Goal: Communication & Community: Answer question/provide support

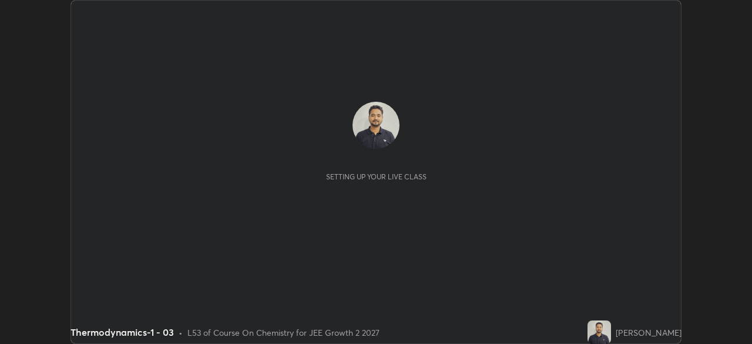
scroll to position [344, 751]
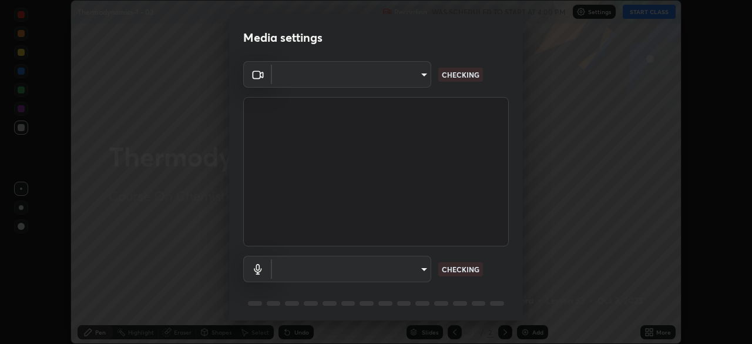
click at [423, 267] on body "Erase all Thermodynamics-1 - 03 Recording WAS SCHEDULED TO START AT 4:00 PM Set…" at bounding box center [376, 172] width 752 height 344
type input "8e51ced37930e971e34d94304a72bdf124377ca82fa83f25b6b4e34e328f1921"
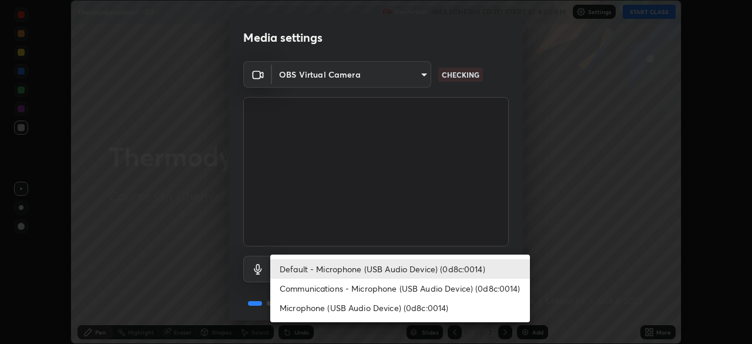
click at [414, 287] on li "Communications - Microphone (USB Audio Device) (0d8c:0014)" at bounding box center [400, 287] width 260 height 19
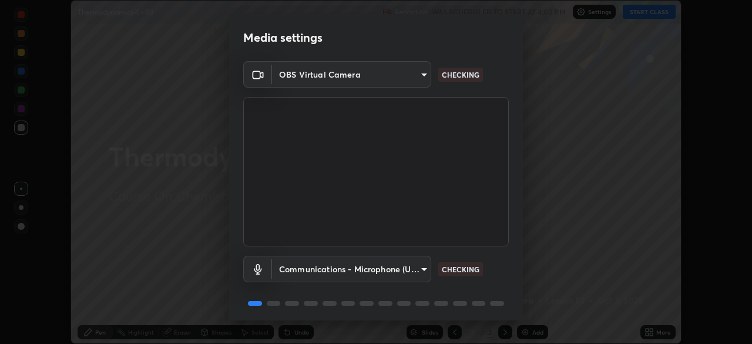
click at [405, 268] on body "Erase all Thermodynamics-1 - 03 Recording WAS SCHEDULED TO START AT 4:00 PM Set…" at bounding box center [376, 172] width 752 height 344
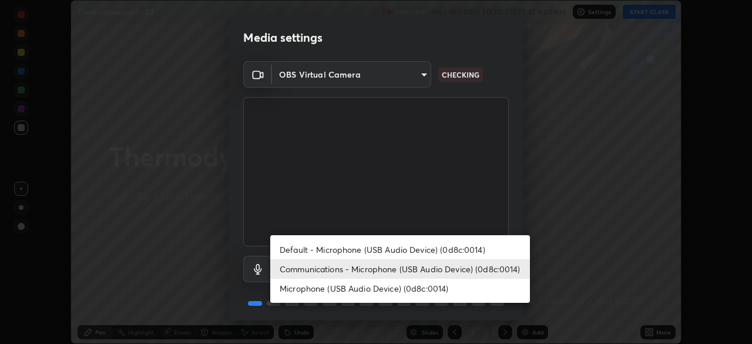
click at [401, 251] on li "Default - Microphone (USB Audio Device) (0d8c:0014)" at bounding box center [400, 249] width 260 height 19
type input "default"
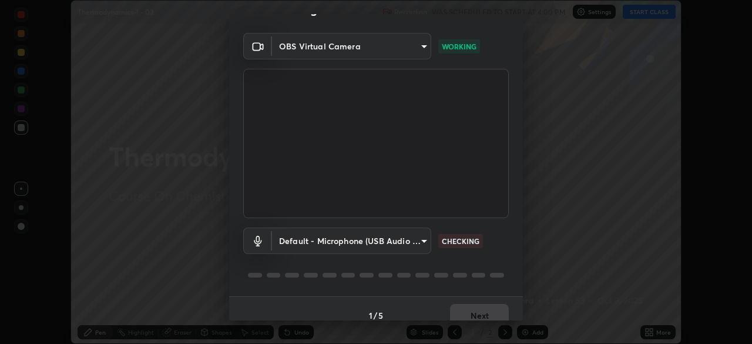
scroll to position [31, 0]
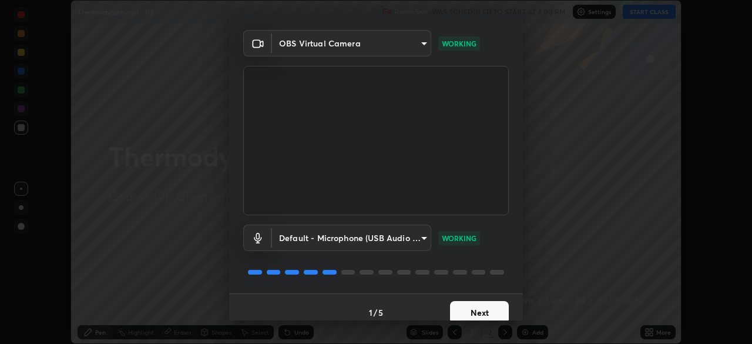
click at [470, 310] on button "Next" at bounding box center [479, 312] width 59 height 23
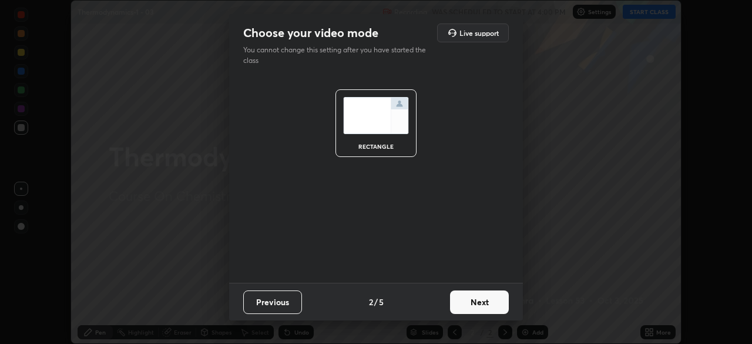
scroll to position [0, 0]
click at [481, 306] on button "Next" at bounding box center [479, 301] width 59 height 23
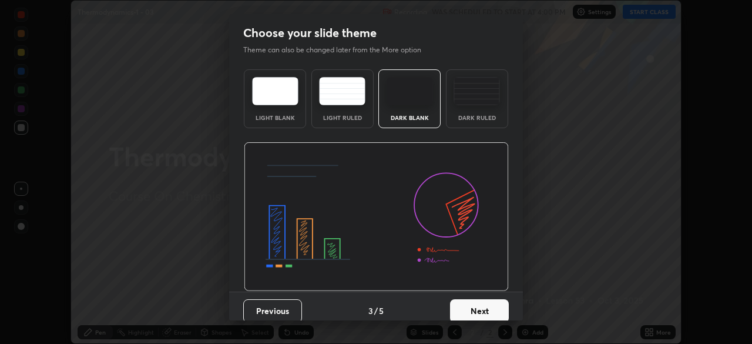
click at [490, 307] on button "Next" at bounding box center [479, 310] width 59 height 23
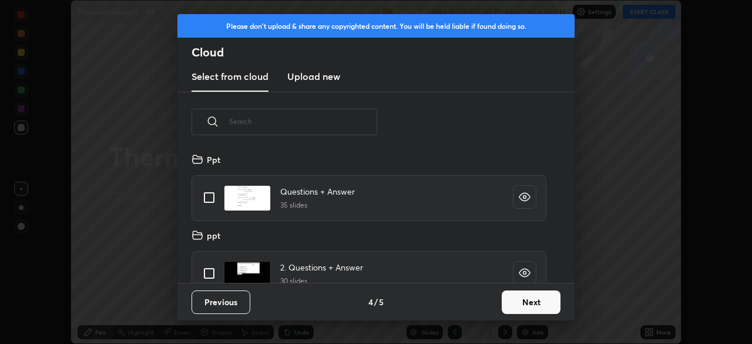
click at [514, 298] on button "Next" at bounding box center [530, 301] width 59 height 23
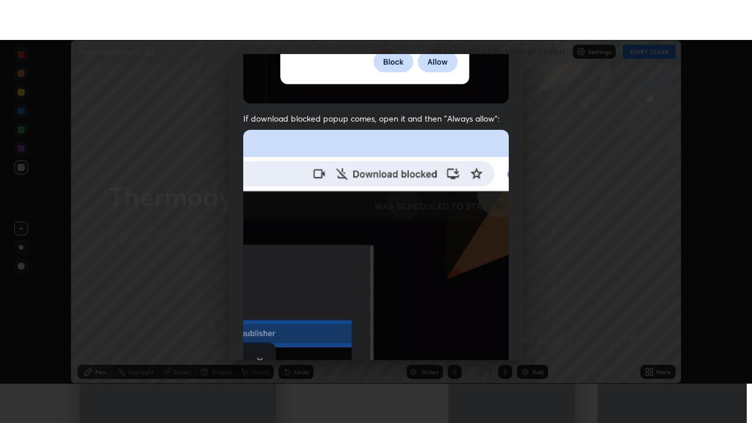
scroll to position [281, 0]
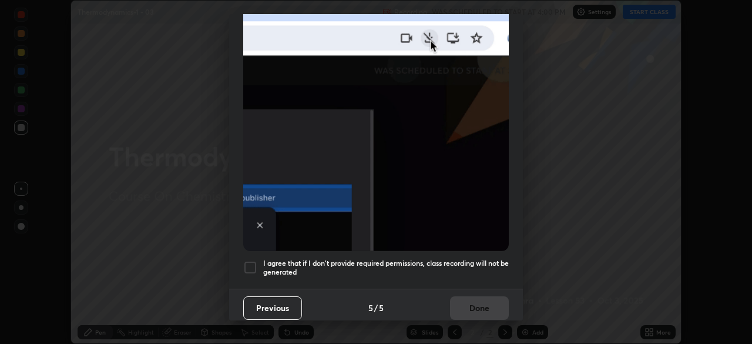
click at [432, 258] on h5 "I agree that if I don't provide required permissions, class recording will not …" at bounding box center [385, 267] width 245 height 18
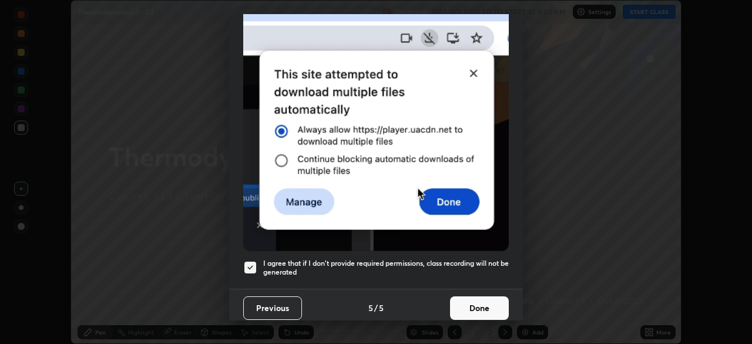
click at [487, 297] on button "Done" at bounding box center [479, 307] width 59 height 23
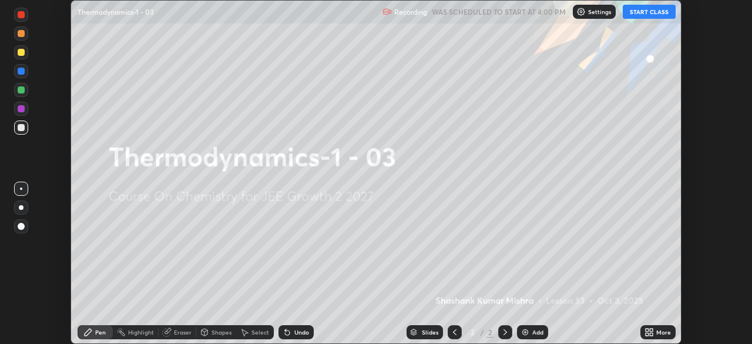
click at [644, 14] on button "START CLASS" at bounding box center [648, 12] width 53 height 14
click at [648, 328] on icon at bounding box center [646, 329] width 3 height 3
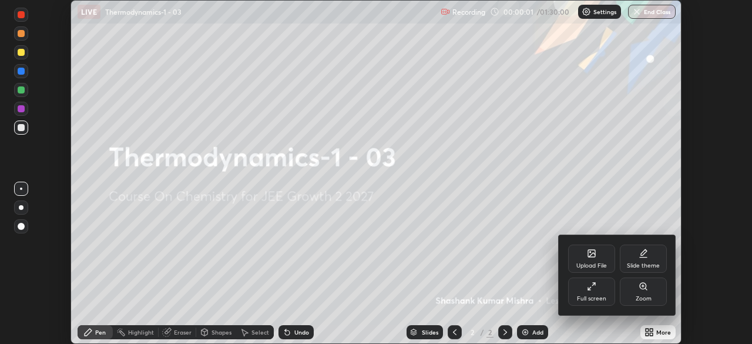
click at [592, 290] on icon at bounding box center [591, 285] width 9 height 9
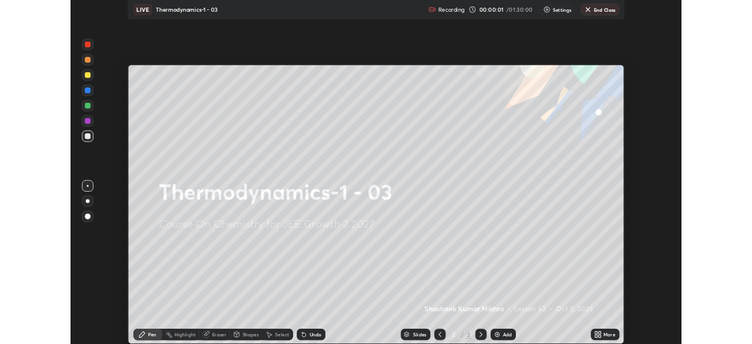
scroll to position [423, 752]
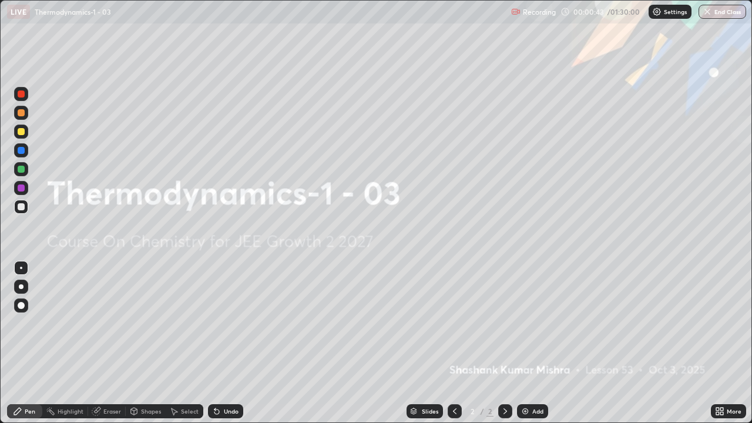
click at [527, 343] on img at bounding box center [524, 410] width 9 height 9
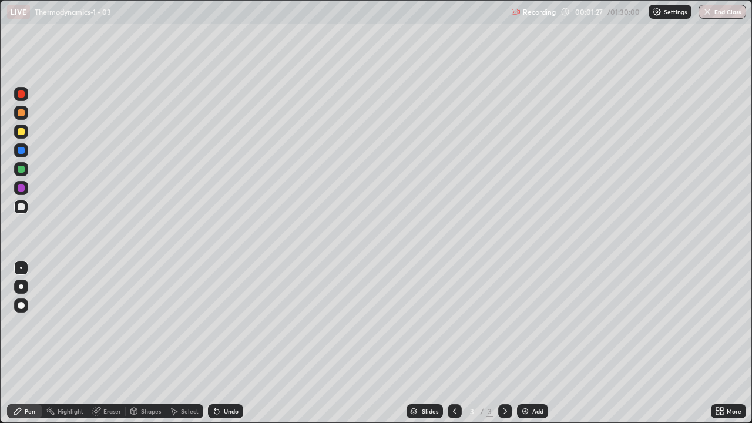
click at [219, 343] on div "Undo" at bounding box center [225, 411] width 35 height 14
click at [231, 343] on div "Undo" at bounding box center [231, 411] width 15 height 6
click at [187, 343] on div "Select" at bounding box center [190, 411] width 18 height 6
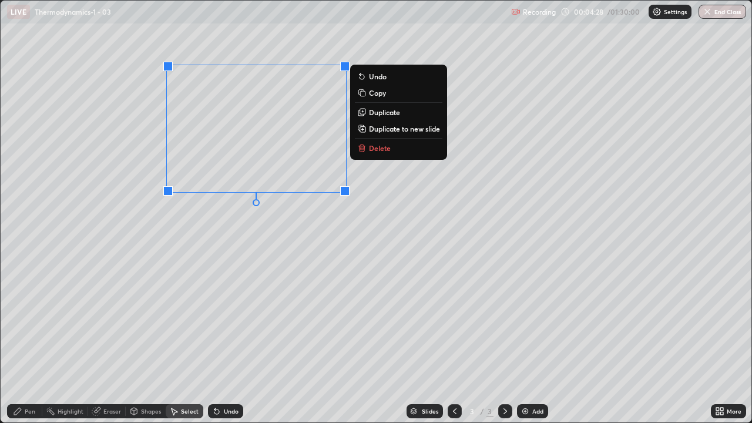
click at [379, 150] on p "Delete" at bounding box center [380, 147] width 22 height 9
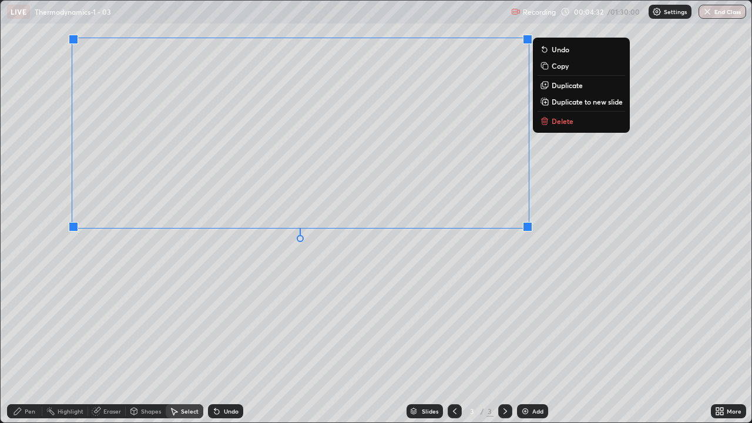
click at [218, 313] on div "0 ° Undo Copy Duplicate Duplicate to new slide Delete" at bounding box center [376, 212] width 750 height 422
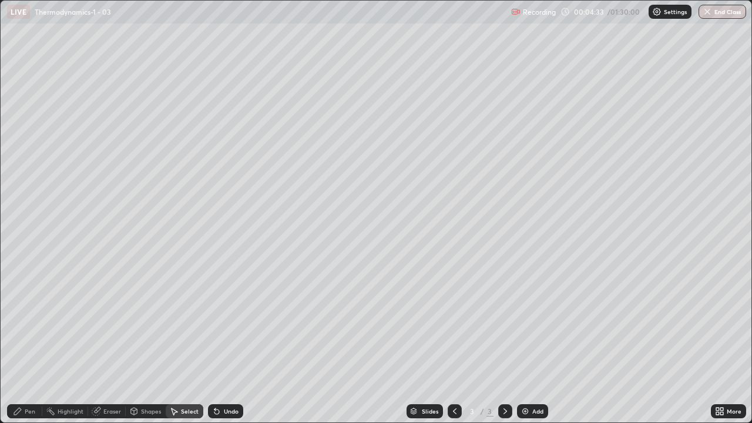
click at [30, 343] on div "Pen" at bounding box center [24, 411] width 35 height 14
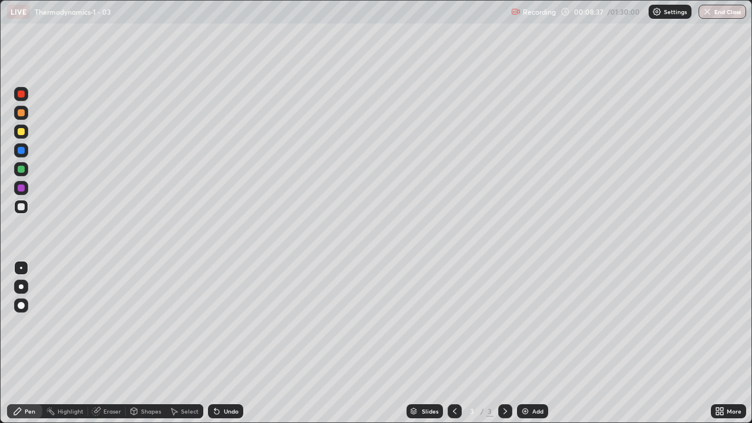
click at [189, 343] on div "Select" at bounding box center [190, 411] width 18 height 6
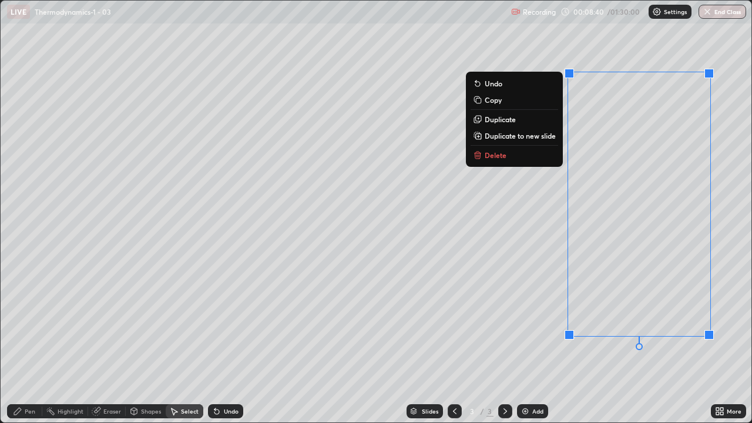
click at [495, 152] on p "Delete" at bounding box center [495, 154] width 22 height 9
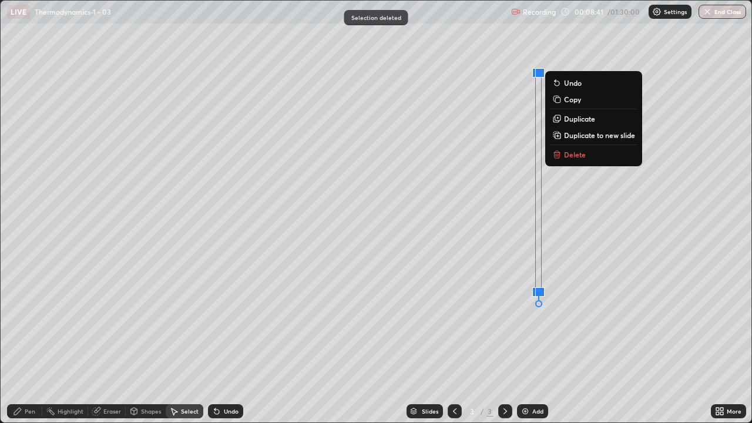
click at [576, 155] on p "Delete" at bounding box center [575, 154] width 22 height 9
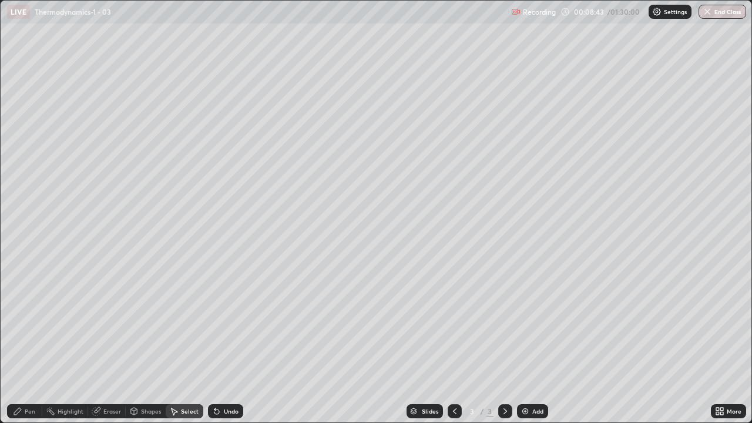
click at [34, 343] on div "Pen" at bounding box center [30, 411] width 11 height 6
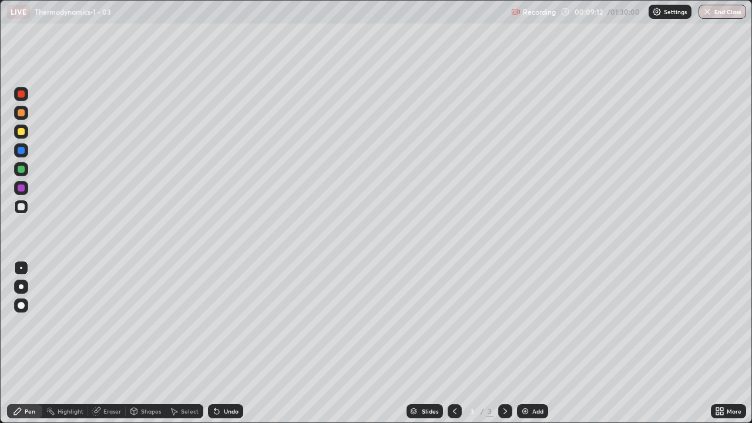
click at [519, 343] on div "Add" at bounding box center [532, 411] width 31 height 14
click at [112, 343] on div "Eraser" at bounding box center [112, 411] width 18 height 6
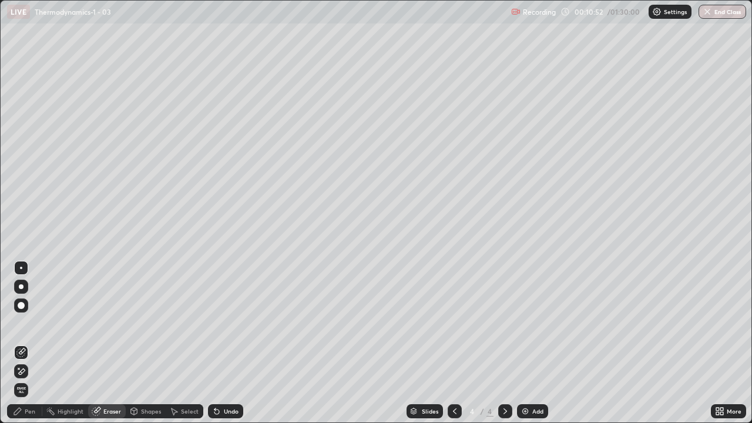
click at [27, 343] on div "Pen" at bounding box center [30, 411] width 11 height 6
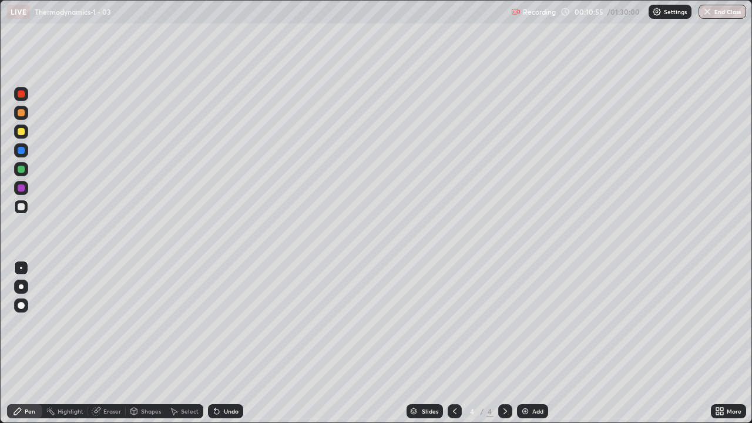
click at [452, 343] on icon at bounding box center [454, 410] width 9 height 9
click at [504, 343] on icon at bounding box center [504, 410] width 9 height 9
click at [225, 343] on div "Undo" at bounding box center [231, 411] width 15 height 6
click at [104, 343] on div "Eraser" at bounding box center [112, 411] width 18 height 6
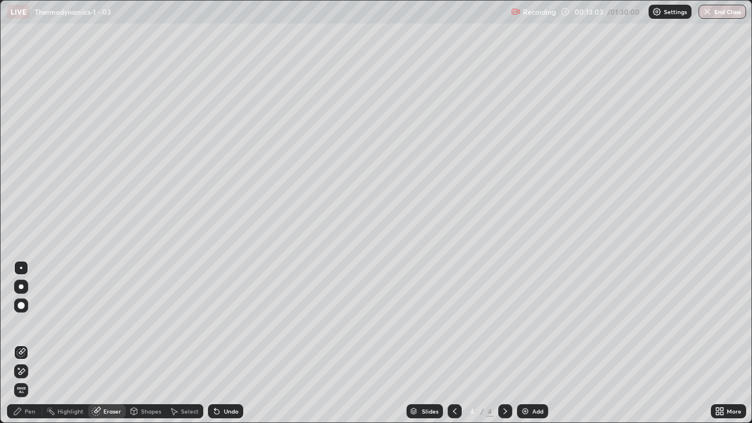
click at [23, 343] on div "Pen" at bounding box center [24, 411] width 35 height 14
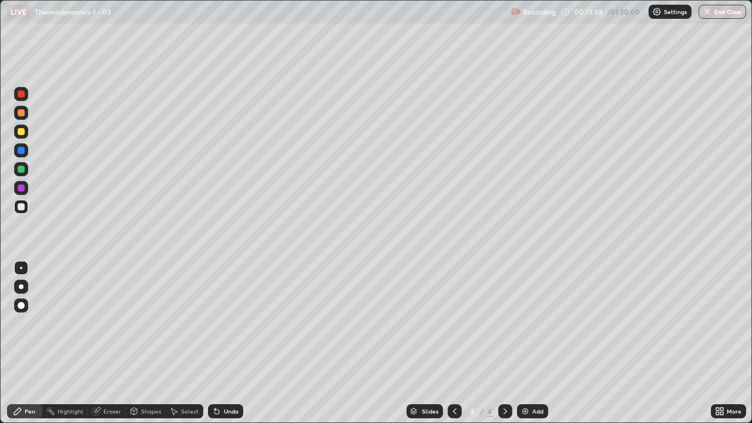
click at [228, 343] on div "Undo" at bounding box center [225, 411] width 35 height 14
click at [225, 343] on div "Undo" at bounding box center [225, 411] width 35 height 14
click at [219, 343] on icon at bounding box center [216, 410] width 9 height 9
click at [525, 343] on img at bounding box center [524, 410] width 9 height 9
click at [226, 343] on div "Undo" at bounding box center [231, 411] width 15 height 6
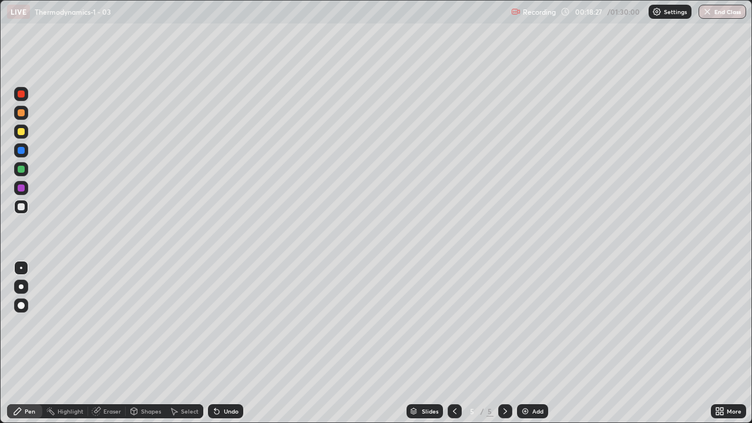
click at [226, 343] on div "Undo" at bounding box center [225, 411] width 35 height 14
click at [113, 343] on div "Eraser" at bounding box center [112, 411] width 18 height 6
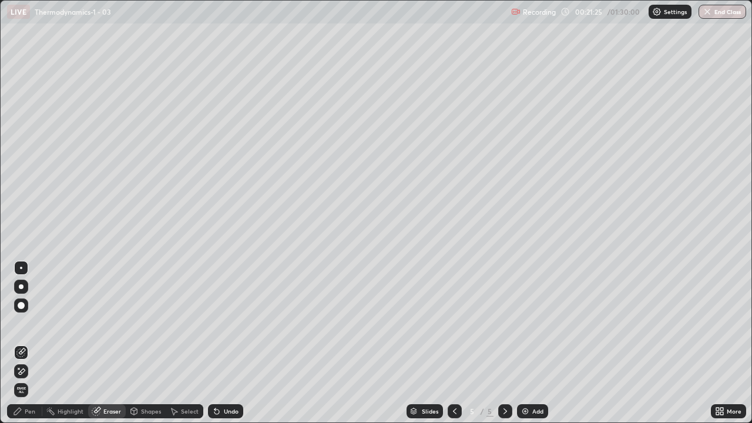
click at [28, 343] on div "Pen" at bounding box center [30, 411] width 11 height 6
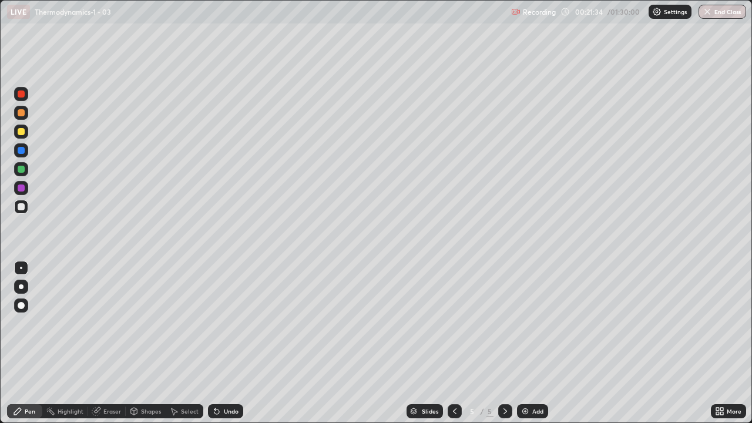
click at [225, 343] on div "Undo" at bounding box center [231, 411] width 15 height 6
click at [229, 343] on div "Undo" at bounding box center [231, 411] width 15 height 6
click at [521, 343] on div "Add" at bounding box center [532, 411] width 31 height 14
click at [229, 343] on div "Undo" at bounding box center [231, 411] width 15 height 6
click at [185, 343] on div "Select" at bounding box center [190, 411] width 18 height 6
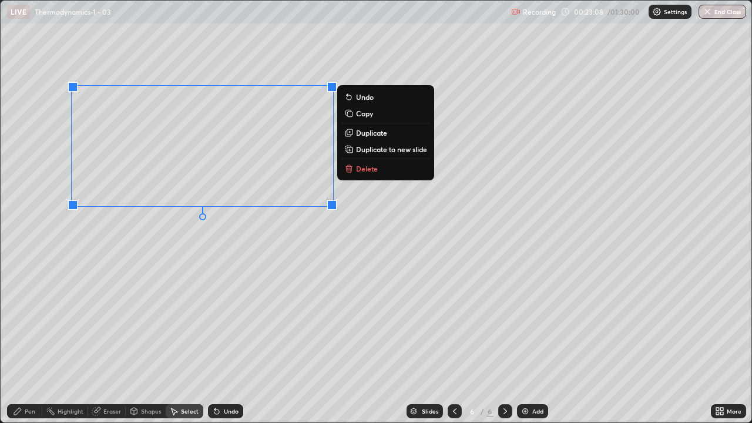
click at [361, 165] on p "Delete" at bounding box center [367, 168] width 22 height 9
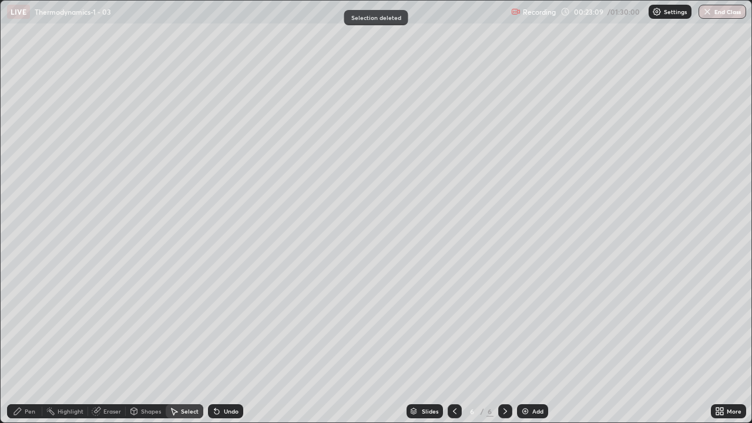
click at [31, 343] on div "Pen" at bounding box center [30, 411] width 11 height 6
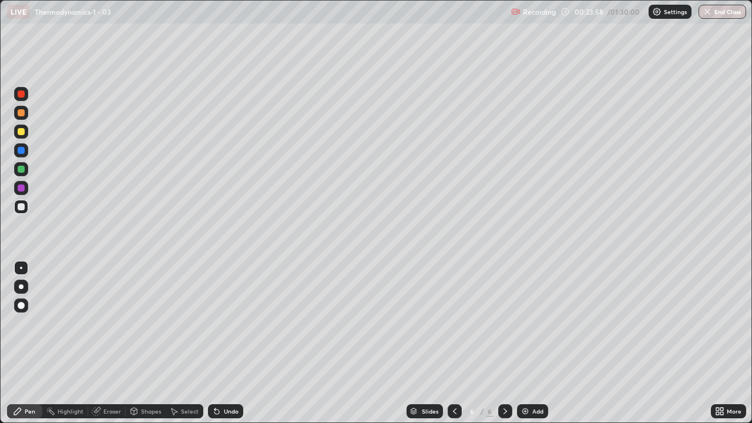
click at [110, 343] on div "Eraser" at bounding box center [112, 411] width 18 height 6
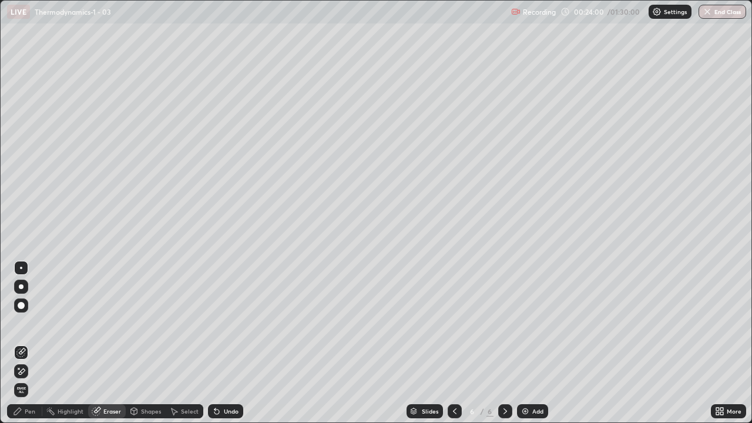
click at [19, 343] on icon at bounding box center [17, 410] width 9 height 9
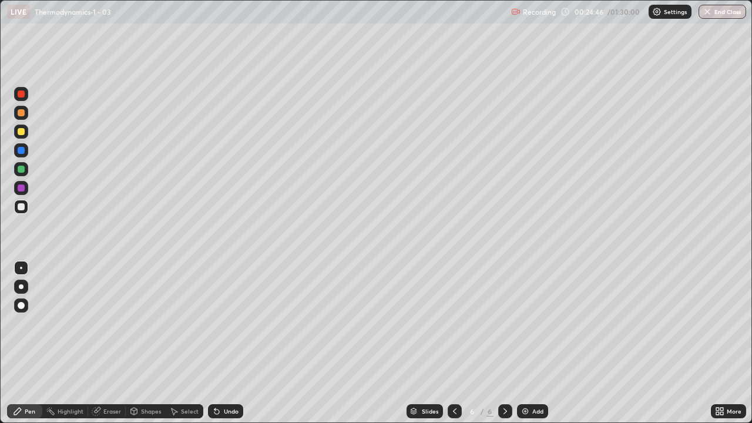
click at [526, 343] on img at bounding box center [524, 410] width 9 height 9
click at [523, 343] on img at bounding box center [524, 410] width 9 height 9
click at [453, 343] on icon at bounding box center [454, 410] width 9 height 9
click at [504, 343] on icon at bounding box center [504, 410] width 9 height 9
click at [224, 343] on div "Undo" at bounding box center [225, 411] width 35 height 14
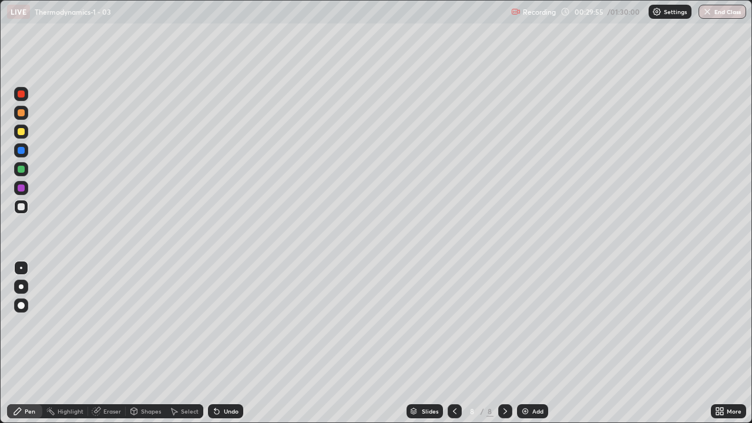
click at [224, 343] on div "Undo" at bounding box center [231, 411] width 15 height 6
click at [455, 343] on icon at bounding box center [455, 411] width 4 height 6
click at [506, 343] on icon at bounding box center [504, 410] width 9 height 9
click at [453, 343] on icon at bounding box center [454, 410] width 9 height 9
click at [504, 343] on icon at bounding box center [504, 410] width 9 height 9
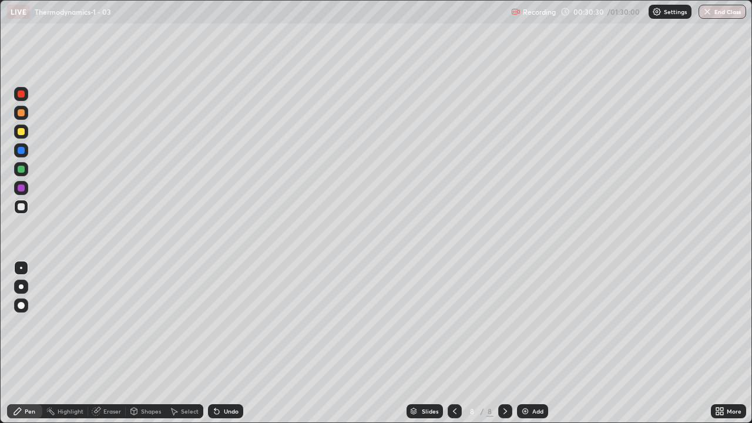
click at [188, 343] on div "Select" at bounding box center [190, 411] width 18 height 6
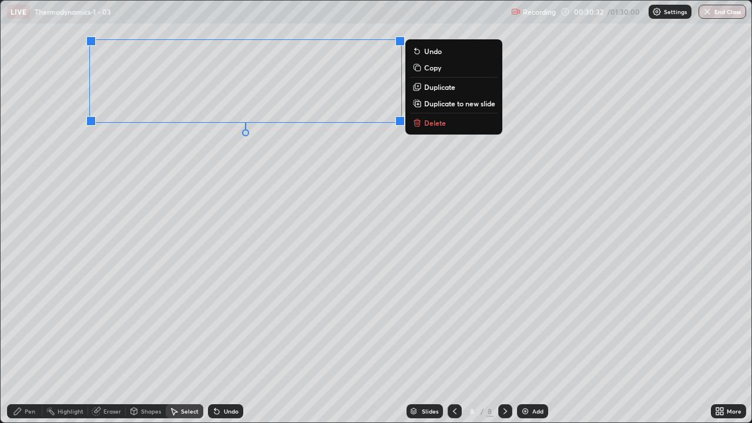
click at [433, 120] on p "Delete" at bounding box center [435, 122] width 22 height 9
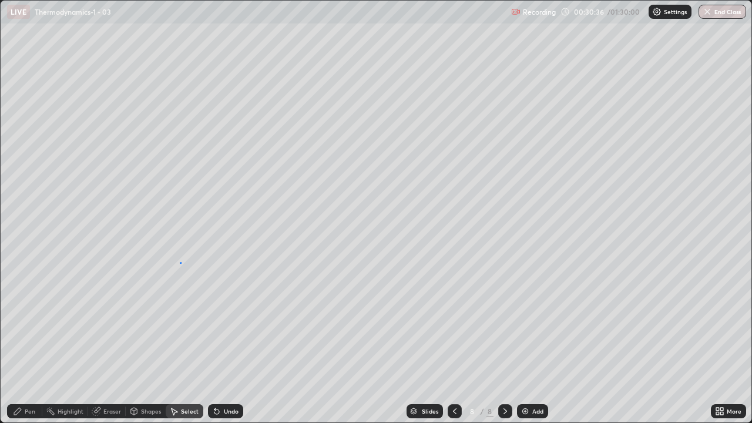
click at [180, 262] on div "0 ° Undo Copy Duplicate Duplicate to new slide Delete" at bounding box center [376, 212] width 750 height 422
click at [29, 343] on div "Pen" at bounding box center [24, 411] width 35 height 14
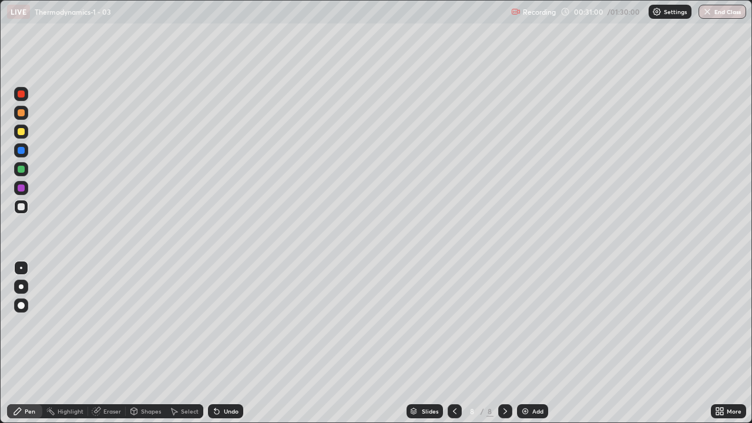
click at [234, 343] on div "Undo" at bounding box center [231, 411] width 15 height 6
click at [226, 343] on div "Undo" at bounding box center [231, 411] width 15 height 6
click at [108, 343] on div "Eraser" at bounding box center [112, 411] width 18 height 6
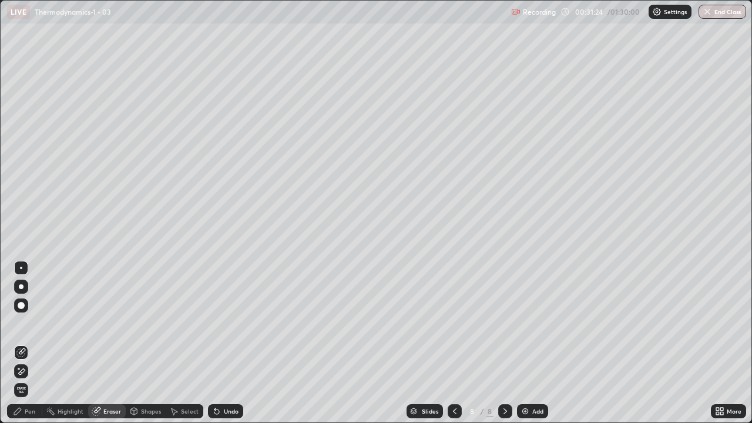
click at [25, 343] on div "Pen" at bounding box center [30, 411] width 11 height 6
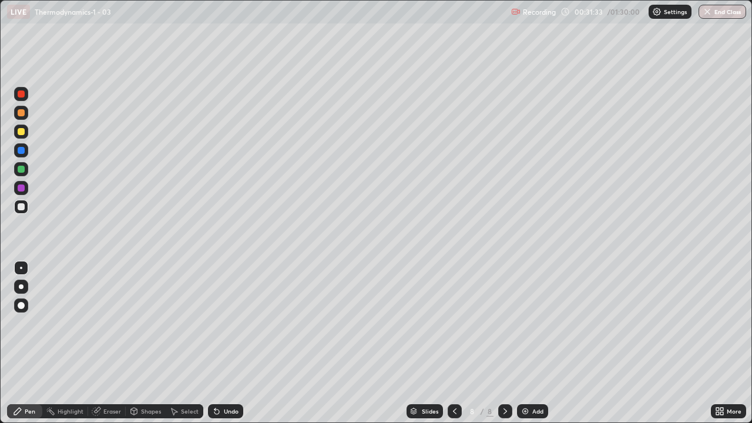
click at [721, 343] on icon at bounding box center [721, 413] width 3 height 3
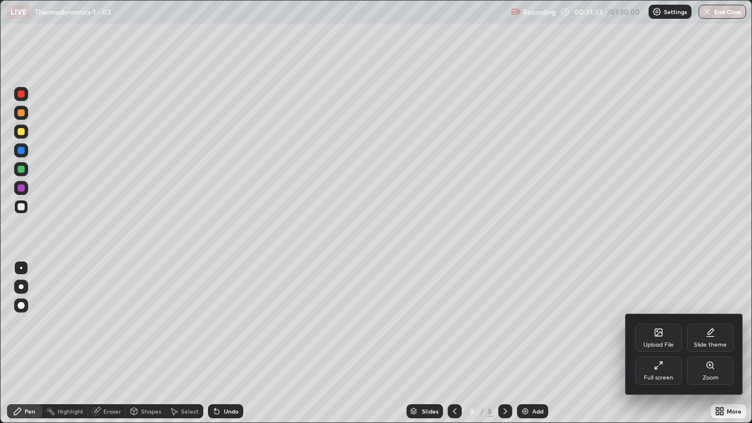
click at [654, 343] on div "Full screen" at bounding box center [658, 370] width 47 height 28
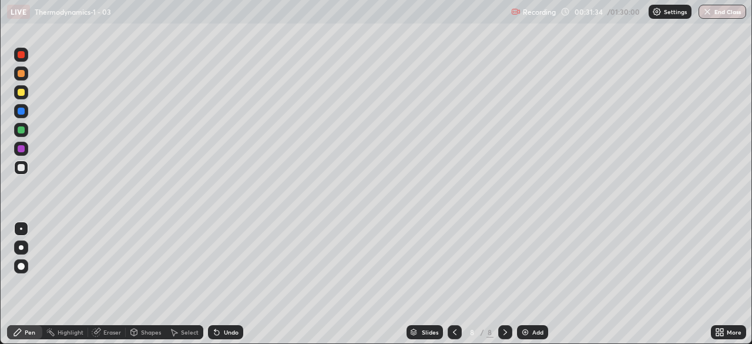
scroll to position [58377, 57969]
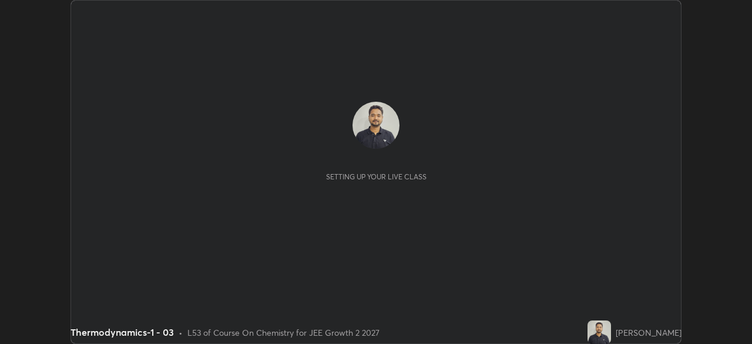
scroll to position [344, 751]
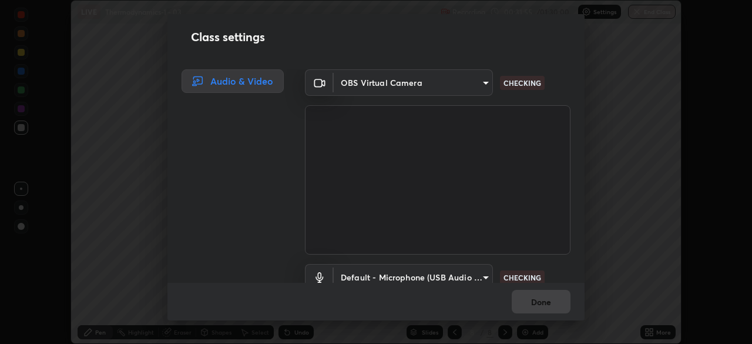
click at [485, 271] on body "Erase all LIVE Thermodynamics-1 - 03 Recording 00:31:55 / 01:30:00 Settings End…" at bounding box center [376, 172] width 752 height 344
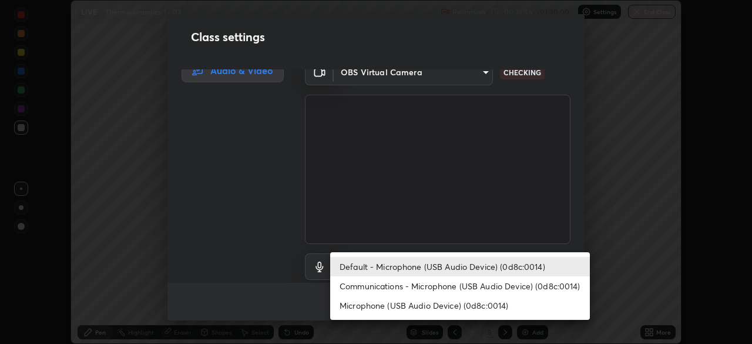
click at [482, 288] on li "Communications - Microphone (USB Audio Device) (0d8c:0014)" at bounding box center [460, 285] width 260 height 19
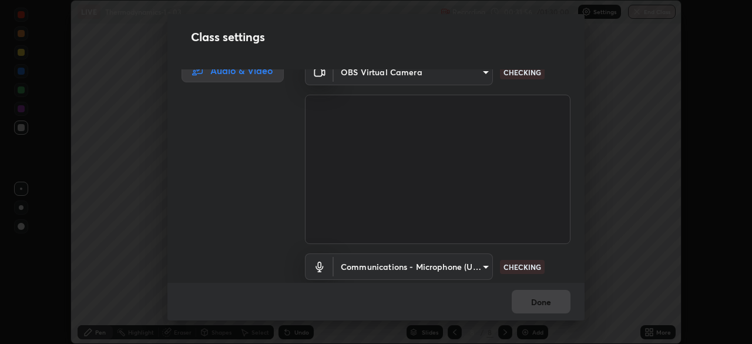
click at [472, 266] on body "Erase all LIVE Thermodynamics-1 - 03 Recording 00:31:56 / 01:30:00 Settings End…" at bounding box center [376, 172] width 752 height 344
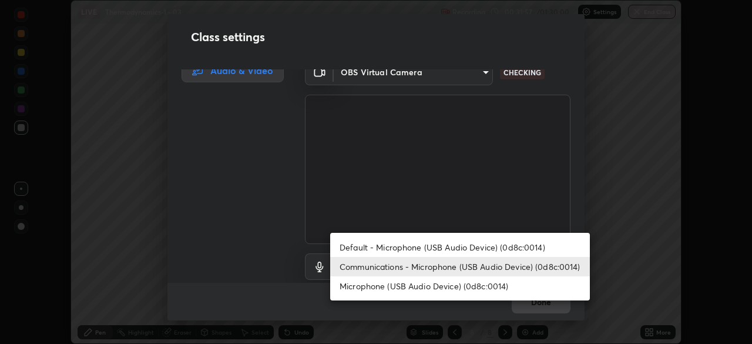
click at [476, 249] on li "Default - Microphone (USB Audio Device) (0d8c:0014)" at bounding box center [460, 246] width 260 height 19
type input "default"
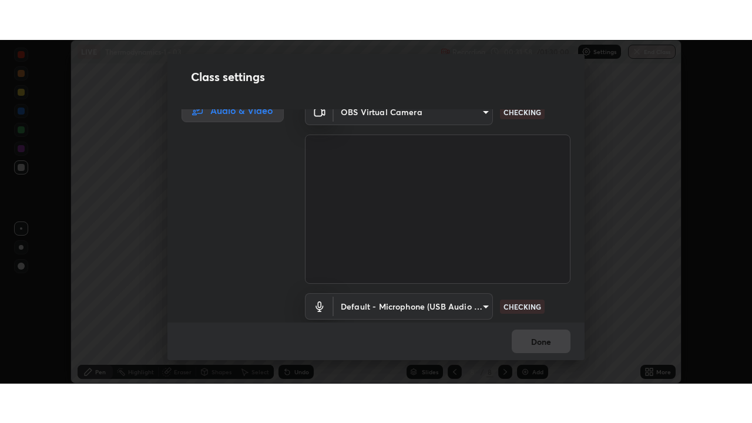
scroll to position [53, 0]
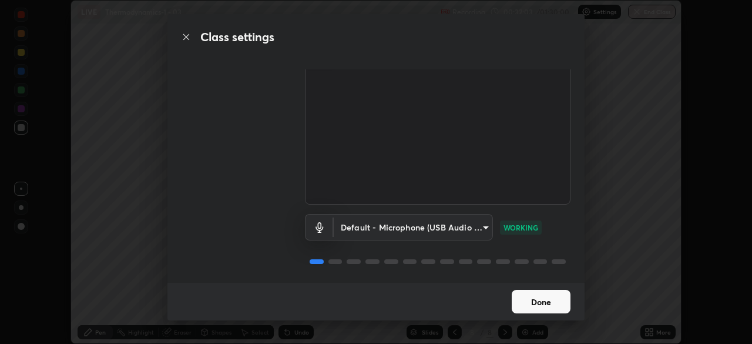
click at [541, 301] on button "Done" at bounding box center [540, 300] width 59 height 23
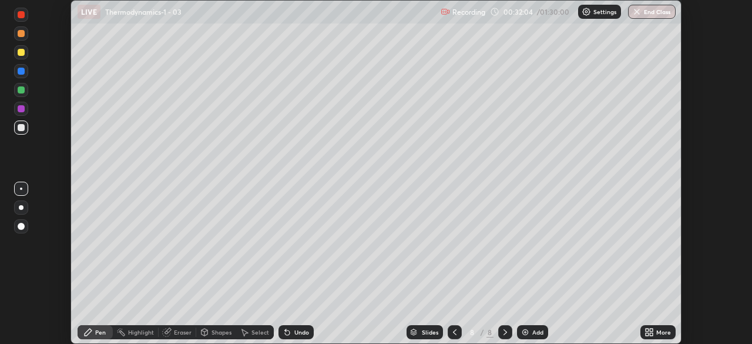
click at [652, 332] on icon at bounding box center [648, 331] width 9 height 9
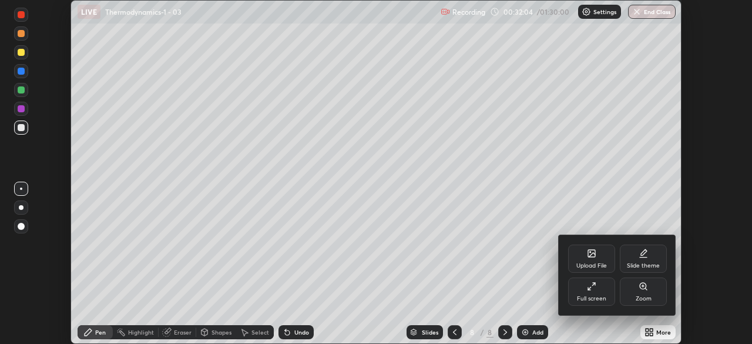
click at [598, 297] on div "Full screen" at bounding box center [591, 298] width 29 height 6
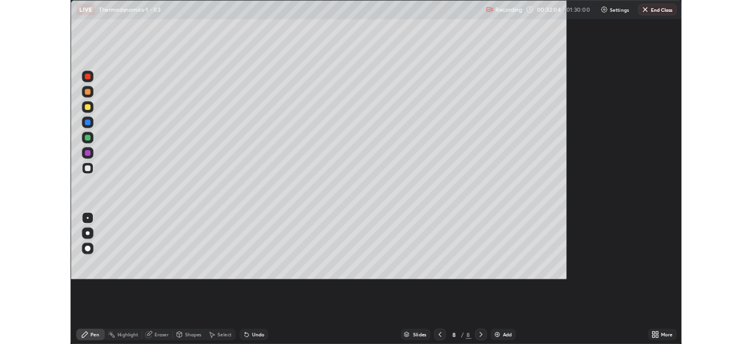
scroll to position [423, 752]
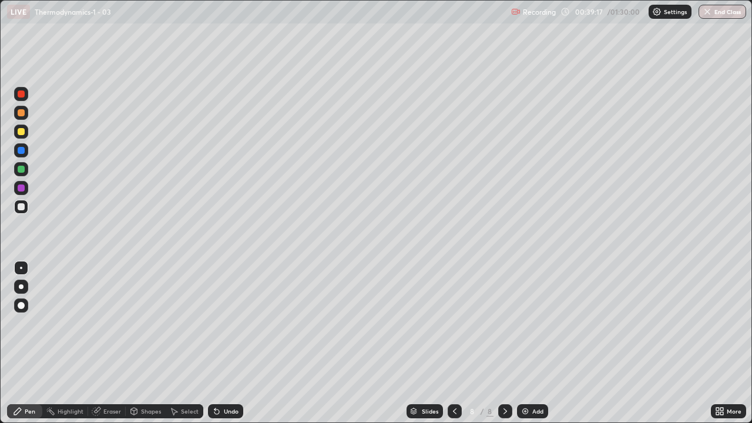
click at [523, 343] on img at bounding box center [524, 410] width 9 height 9
click at [34, 323] on div "Erase all" at bounding box center [21, 211] width 28 height 376
click at [225, 343] on div "Undo" at bounding box center [225, 411] width 35 height 14
click at [227, 343] on div "Undo" at bounding box center [225, 411] width 35 height 14
click at [225, 343] on div "Undo" at bounding box center [225, 411] width 35 height 14
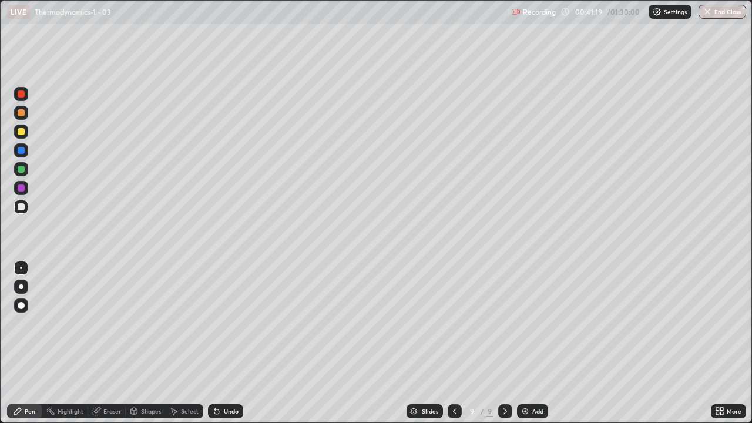
click at [223, 343] on div "Undo" at bounding box center [225, 411] width 35 height 14
click at [229, 343] on div "Undo" at bounding box center [225, 411] width 35 height 14
click at [110, 343] on div "Eraser" at bounding box center [112, 411] width 18 height 6
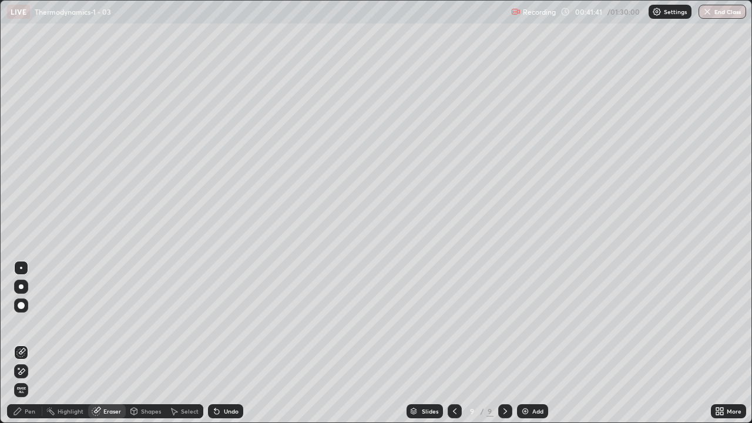
click at [28, 343] on div "Pen" at bounding box center [24, 411] width 35 height 14
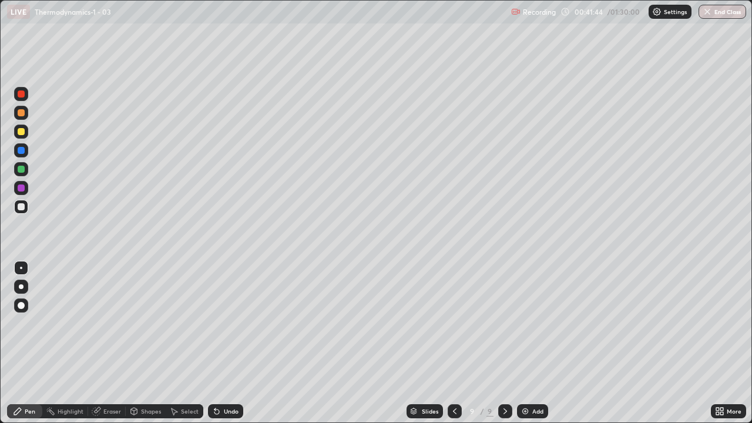
click at [103, 343] on div "Eraser" at bounding box center [112, 411] width 18 height 6
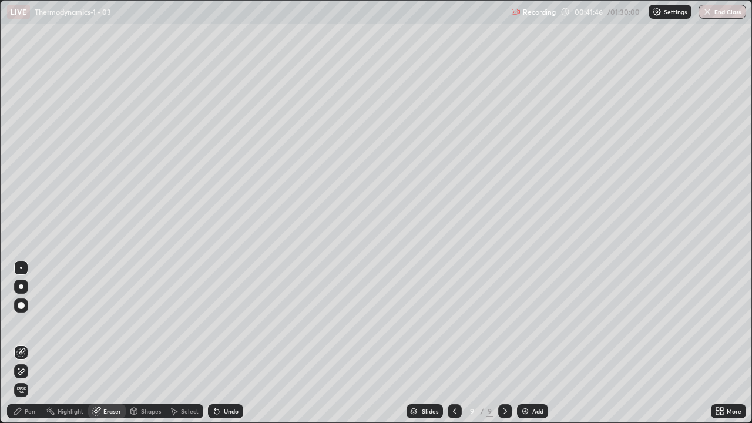
click at [22, 343] on div "Pen" at bounding box center [24, 411] width 35 height 14
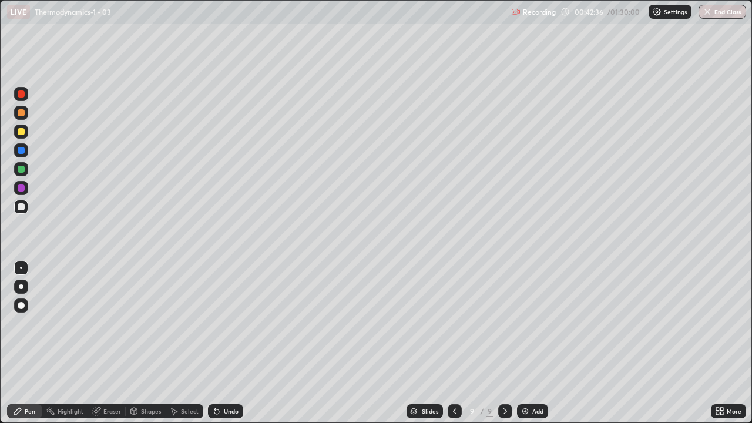
click at [522, 343] on img at bounding box center [524, 410] width 9 height 9
click at [221, 343] on div "Undo" at bounding box center [225, 411] width 35 height 14
click at [453, 343] on icon at bounding box center [453, 410] width 9 height 9
click at [505, 343] on icon at bounding box center [504, 410] width 9 height 9
click at [524, 343] on img at bounding box center [524, 410] width 9 height 9
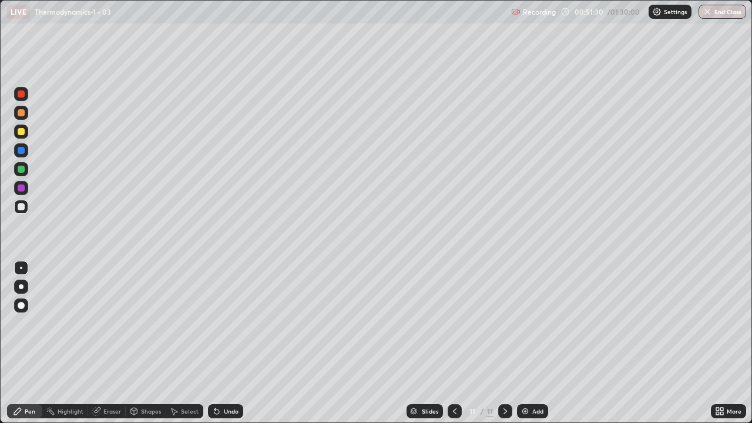
click at [227, 343] on div "Undo" at bounding box center [231, 411] width 15 height 6
click at [109, 343] on div "Eraser" at bounding box center [112, 411] width 18 height 6
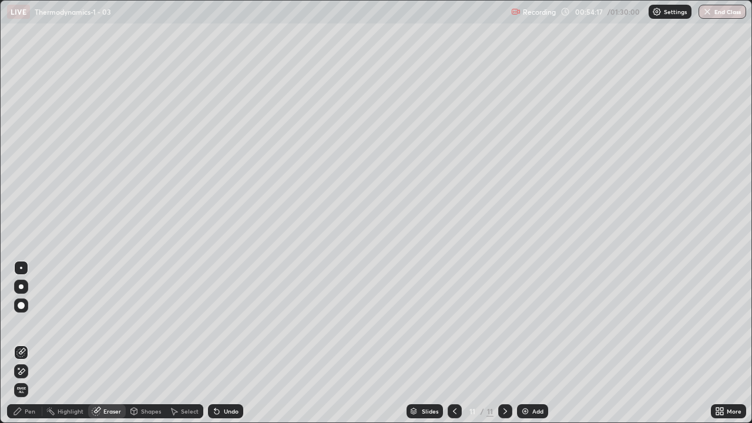
click at [30, 343] on div "Pen" at bounding box center [30, 411] width 11 height 6
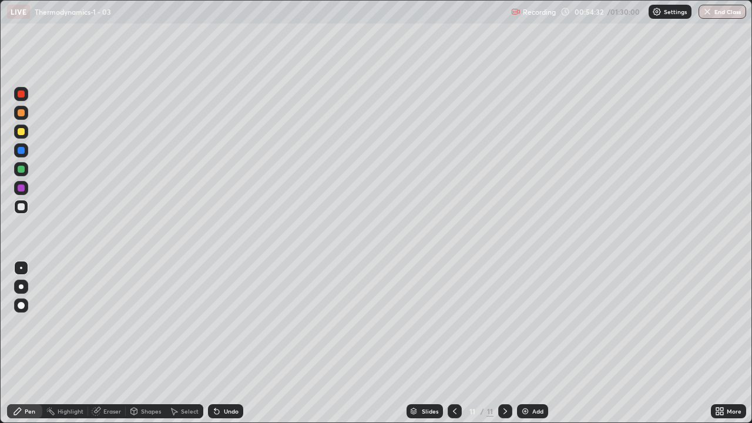
click at [218, 343] on icon at bounding box center [216, 410] width 9 height 9
click at [221, 343] on div "Undo" at bounding box center [225, 411] width 35 height 14
click at [216, 343] on icon at bounding box center [216, 411] width 5 height 5
click at [518, 343] on div "Add" at bounding box center [532, 411] width 31 height 14
click at [223, 343] on div "Undo" at bounding box center [225, 411] width 35 height 14
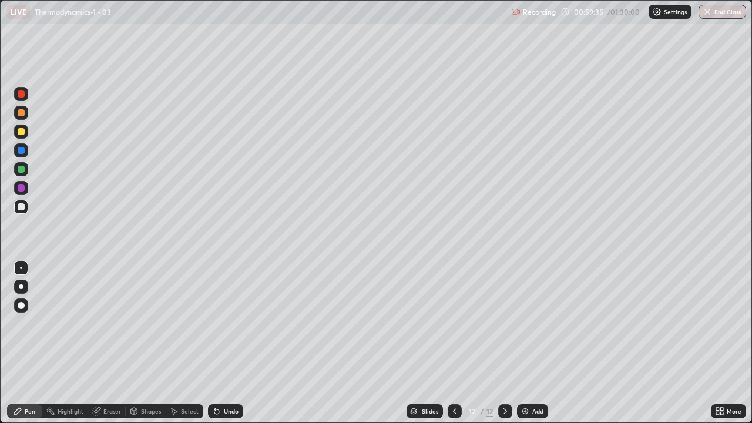
click at [221, 343] on div "Undo" at bounding box center [225, 411] width 35 height 14
click at [228, 343] on div "Undo" at bounding box center [231, 411] width 15 height 6
click at [183, 343] on div "Select" at bounding box center [190, 411] width 18 height 6
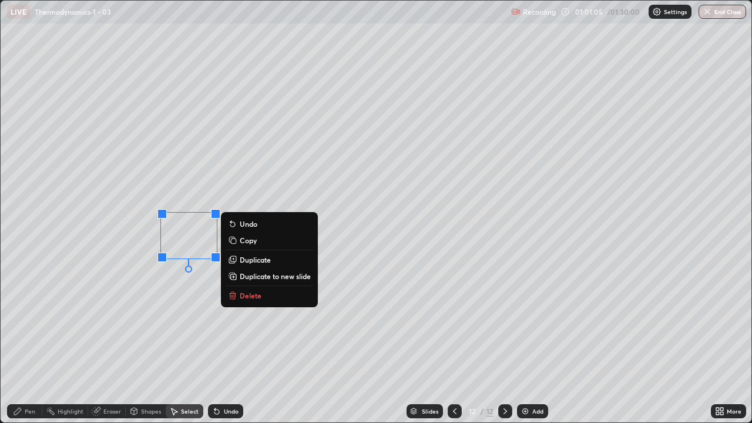
click at [246, 292] on p "Delete" at bounding box center [251, 295] width 22 height 9
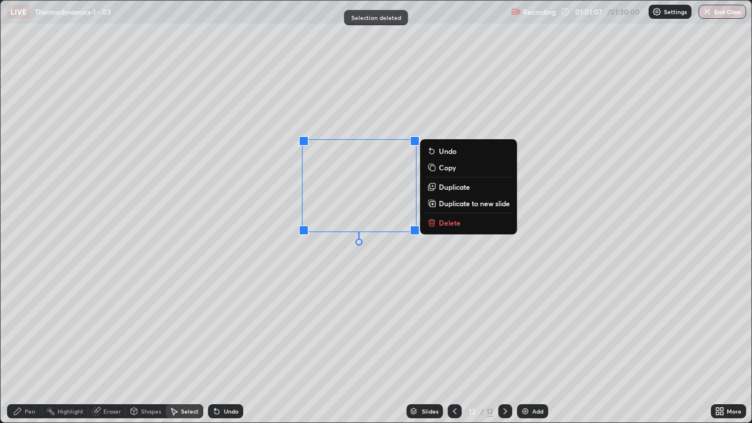
click at [441, 221] on p "Delete" at bounding box center [450, 222] width 22 height 9
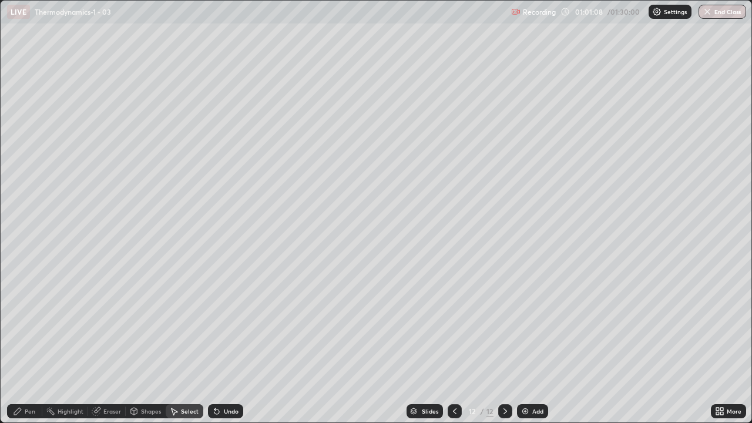
click at [28, 343] on div "Pen" at bounding box center [30, 411] width 11 height 6
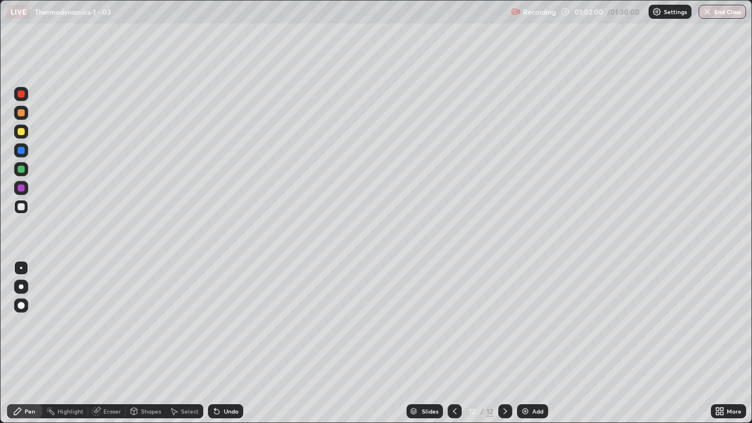
click at [181, 343] on div "Select" at bounding box center [190, 411] width 18 height 6
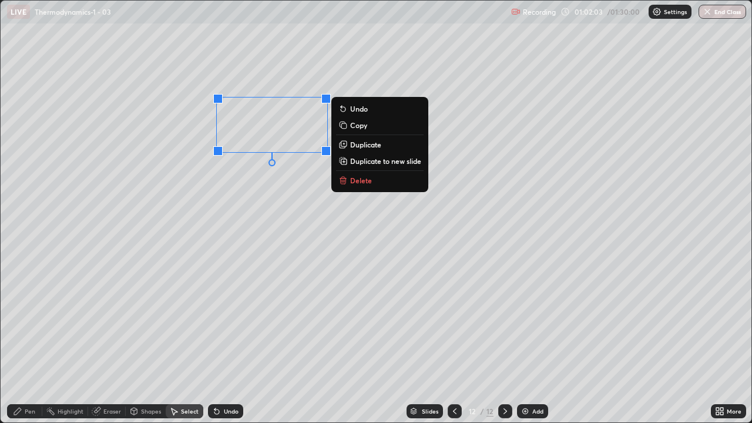
click at [31, 343] on div "Pen" at bounding box center [30, 411] width 11 height 6
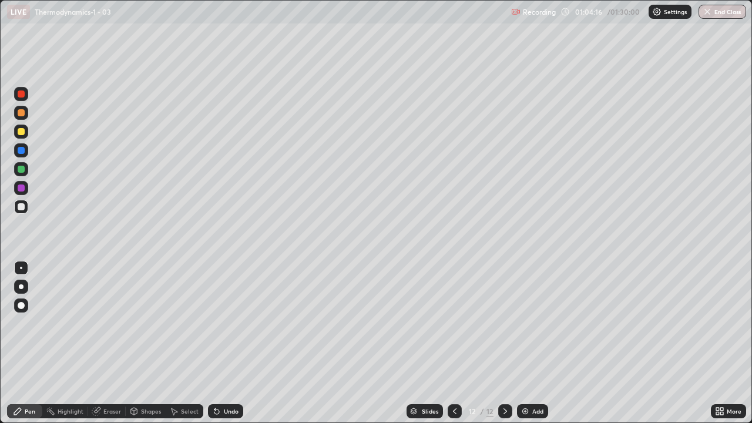
click at [520, 343] on img at bounding box center [524, 410] width 9 height 9
click at [455, 343] on icon at bounding box center [454, 410] width 9 height 9
click at [500, 343] on icon at bounding box center [504, 410] width 9 height 9
click at [450, 343] on div at bounding box center [454, 411] width 14 height 14
click at [500, 343] on icon at bounding box center [504, 410] width 9 height 9
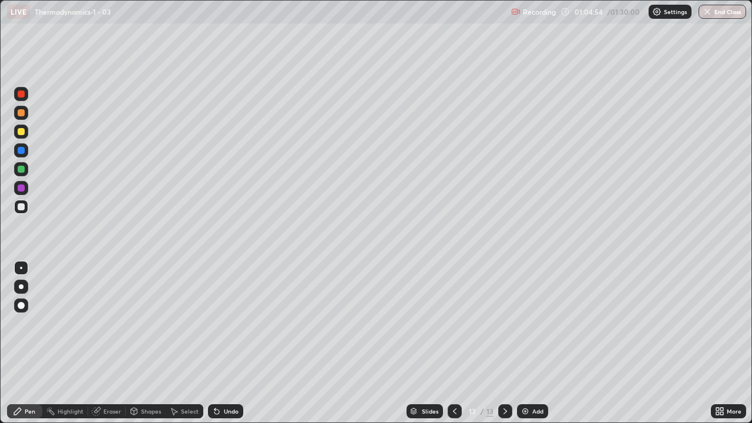
click at [221, 343] on div "Undo" at bounding box center [225, 411] width 35 height 14
click at [103, 343] on div "Eraser" at bounding box center [112, 411] width 18 height 6
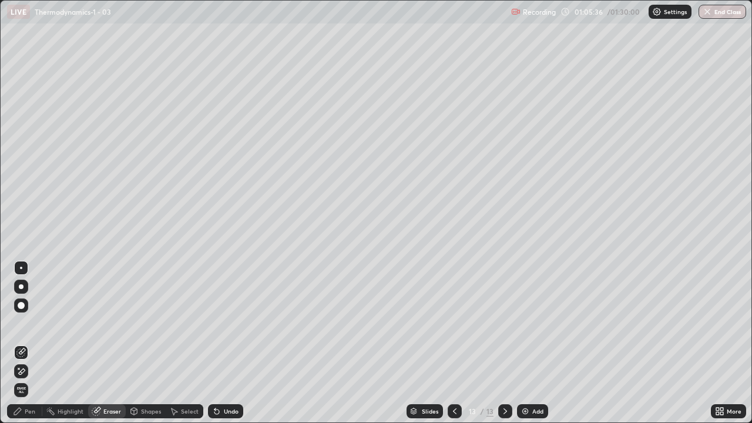
click at [27, 343] on div "Pen" at bounding box center [30, 411] width 11 height 6
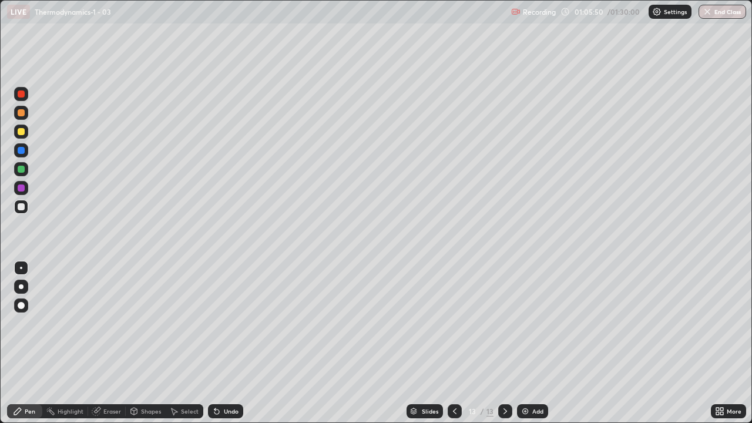
click at [27, 338] on div at bounding box center [21, 328] width 19 height 141
click at [28, 324] on div at bounding box center [21, 328] width 19 height 141
click at [13, 313] on div at bounding box center [21, 305] width 19 height 19
click at [215, 343] on icon at bounding box center [216, 411] width 5 height 5
click at [220, 343] on div "Undo" at bounding box center [225, 411] width 35 height 14
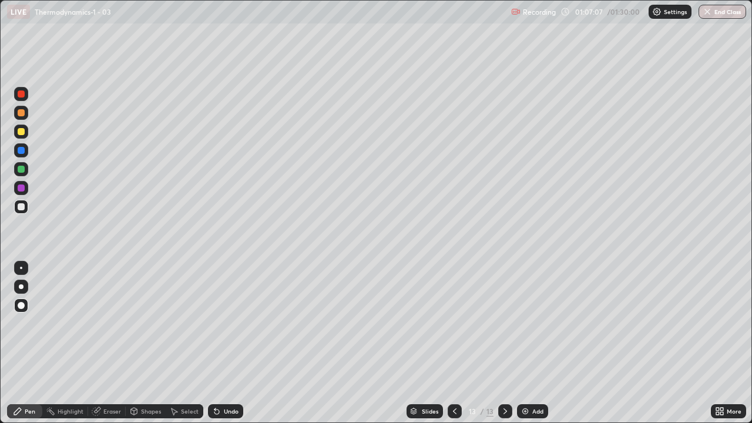
click at [21, 267] on div at bounding box center [21, 268] width 2 height 2
click at [221, 343] on div "Undo" at bounding box center [225, 411] width 35 height 14
click at [224, 343] on div "Undo" at bounding box center [231, 411] width 15 height 6
click at [220, 343] on div "Undo" at bounding box center [225, 411] width 35 height 14
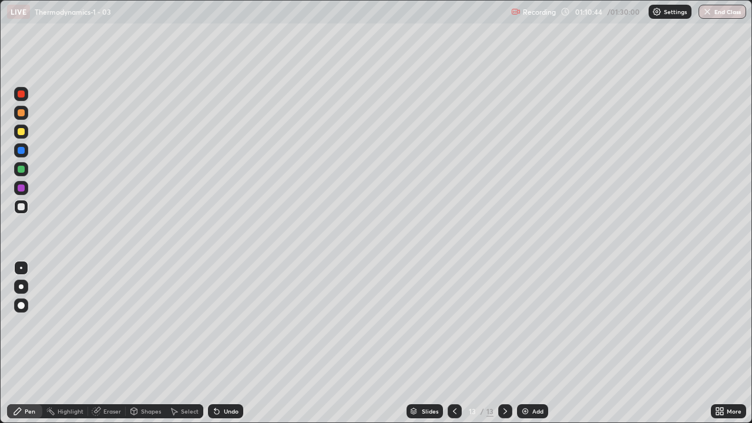
click at [220, 343] on div "Undo" at bounding box center [225, 411] width 35 height 14
click at [221, 343] on div "Undo" at bounding box center [225, 411] width 35 height 14
click at [220, 343] on div "Undo" at bounding box center [225, 411] width 35 height 14
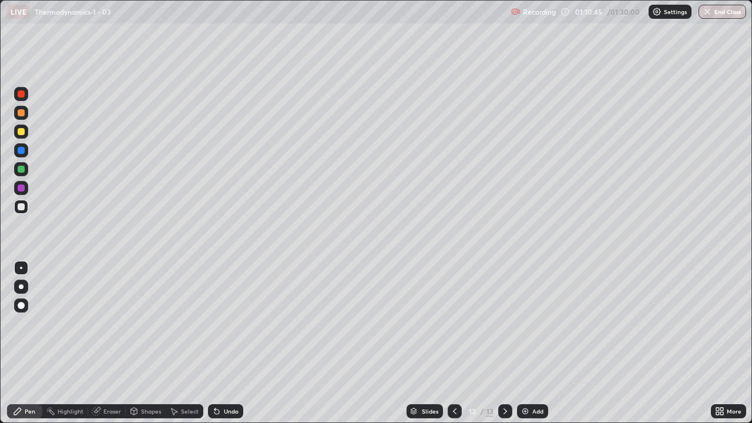
click at [221, 343] on div "Undo" at bounding box center [225, 411] width 35 height 14
click at [222, 343] on div "Undo" at bounding box center [225, 411] width 35 height 14
click at [220, 343] on icon at bounding box center [216, 410] width 9 height 9
click at [228, 343] on div "Undo" at bounding box center [231, 411] width 15 height 6
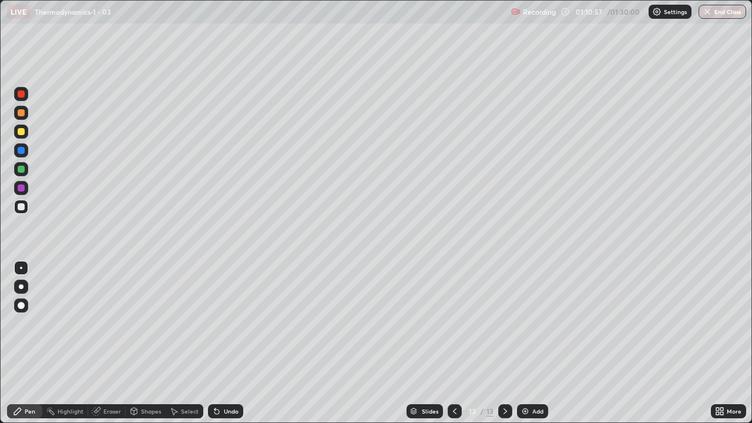
click at [233, 343] on div "Undo" at bounding box center [231, 411] width 15 height 6
click at [231, 343] on div "Undo" at bounding box center [231, 411] width 15 height 6
click at [230, 343] on div "Undo" at bounding box center [231, 411] width 15 height 6
click at [229, 343] on div "Undo" at bounding box center [231, 411] width 15 height 6
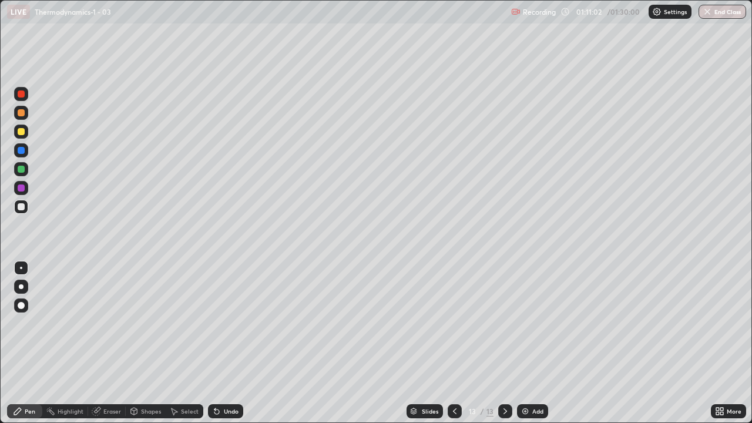
click at [227, 343] on div "Undo" at bounding box center [225, 411] width 35 height 14
click at [453, 343] on icon at bounding box center [455, 411] width 4 height 6
click at [452, 343] on icon at bounding box center [454, 410] width 9 height 9
click at [453, 343] on icon at bounding box center [454, 410] width 9 height 9
click at [510, 343] on div at bounding box center [505, 411] width 14 height 14
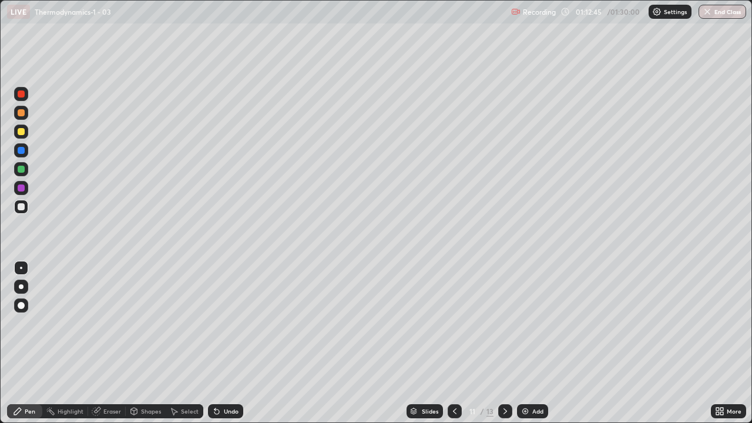
click at [503, 343] on icon at bounding box center [504, 410] width 9 height 9
click at [504, 343] on icon at bounding box center [504, 410] width 9 height 9
click at [454, 343] on icon at bounding box center [454, 410] width 9 height 9
click at [453, 343] on icon at bounding box center [454, 410] width 9 height 9
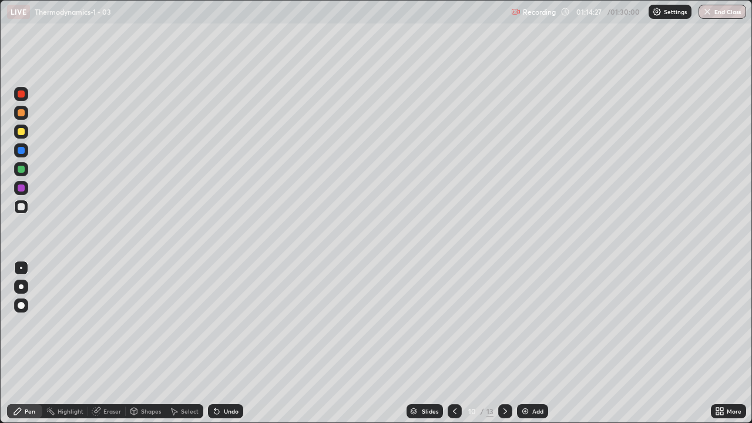
click at [502, 343] on icon at bounding box center [504, 410] width 9 height 9
click at [504, 343] on icon at bounding box center [505, 411] width 4 height 6
click at [504, 343] on icon at bounding box center [504, 410] width 9 height 9
click at [527, 343] on img at bounding box center [524, 410] width 9 height 9
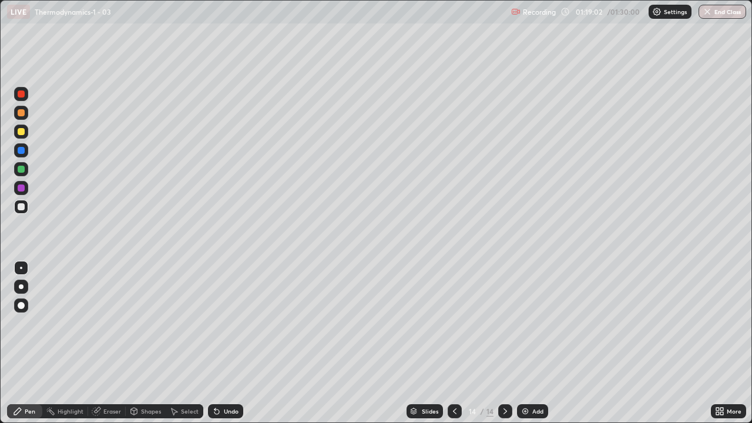
click at [231, 343] on div "Undo" at bounding box center [231, 411] width 15 height 6
click at [231, 343] on div "Undo" at bounding box center [225, 411] width 35 height 14
click at [235, 343] on div "Undo" at bounding box center [225, 411] width 35 height 14
click at [236, 343] on div "Undo" at bounding box center [225, 411] width 35 height 14
click at [238, 343] on div "Undo" at bounding box center [225, 411] width 35 height 14
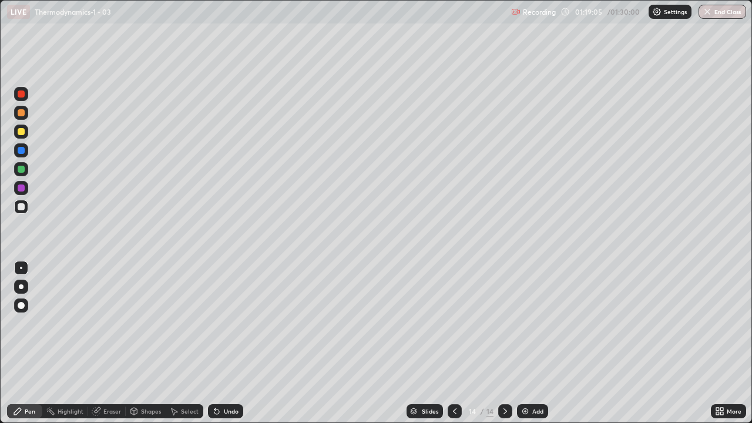
click at [237, 343] on div "Undo" at bounding box center [225, 411] width 35 height 14
click at [234, 343] on div "Undo" at bounding box center [231, 411] width 15 height 6
click at [111, 343] on div "Eraser" at bounding box center [112, 411] width 18 height 6
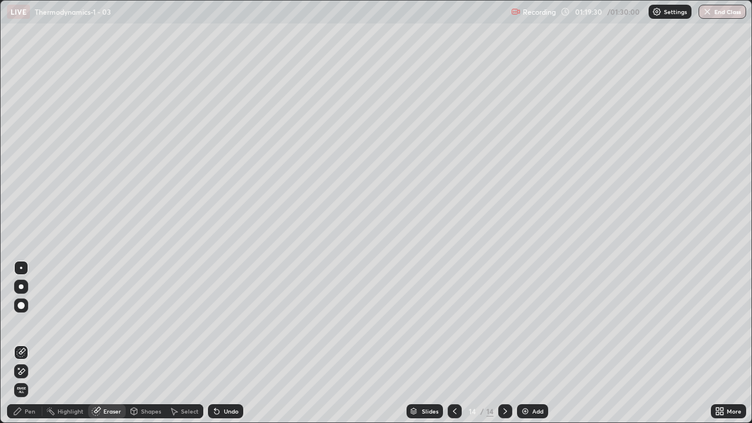
click at [30, 343] on div "Pen" at bounding box center [24, 411] width 35 height 14
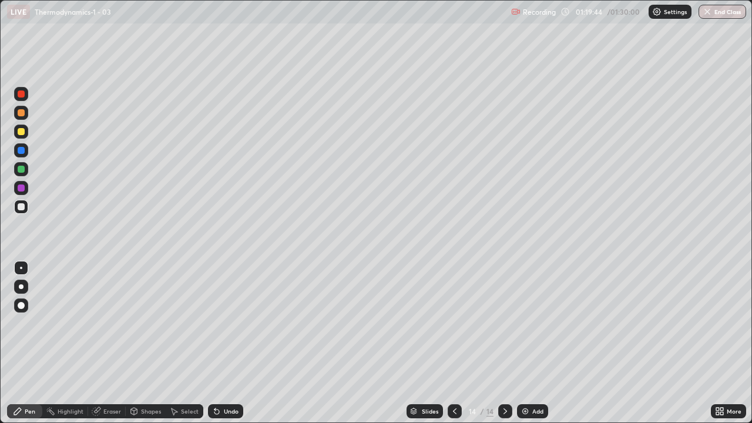
click at [237, 343] on div "Undo" at bounding box center [231, 411] width 15 height 6
click at [107, 343] on div "Eraser" at bounding box center [112, 411] width 18 height 6
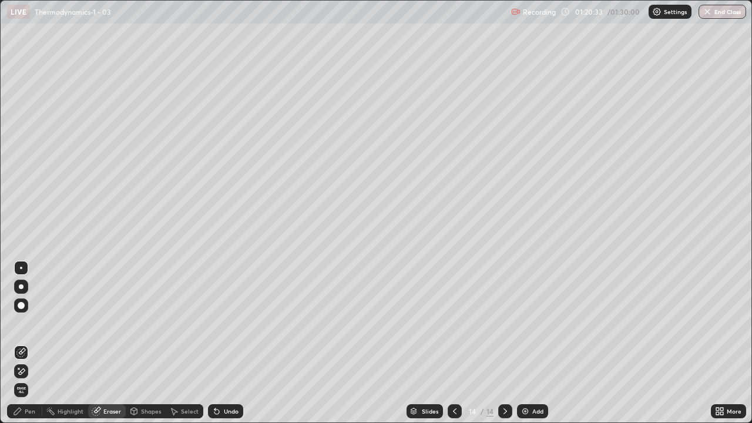
click at [28, 343] on div "Pen" at bounding box center [30, 411] width 11 height 6
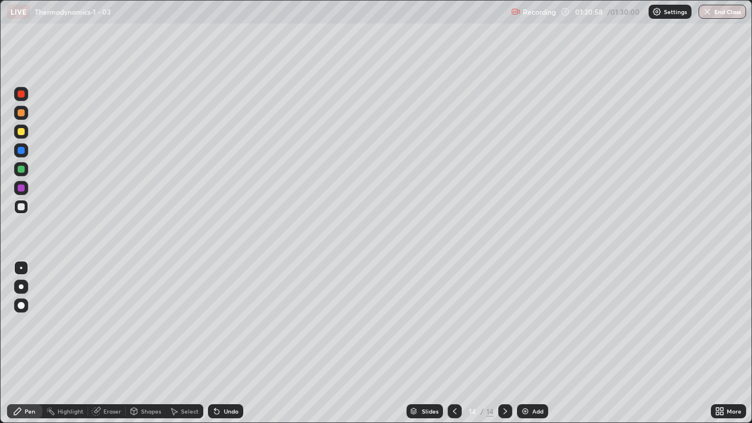
click at [558, 343] on div "Slides 14 / 14 Add" at bounding box center [476, 410] width 467 height 23
click at [520, 343] on img at bounding box center [524, 410] width 9 height 9
click at [173, 343] on icon at bounding box center [174, 411] width 6 height 7
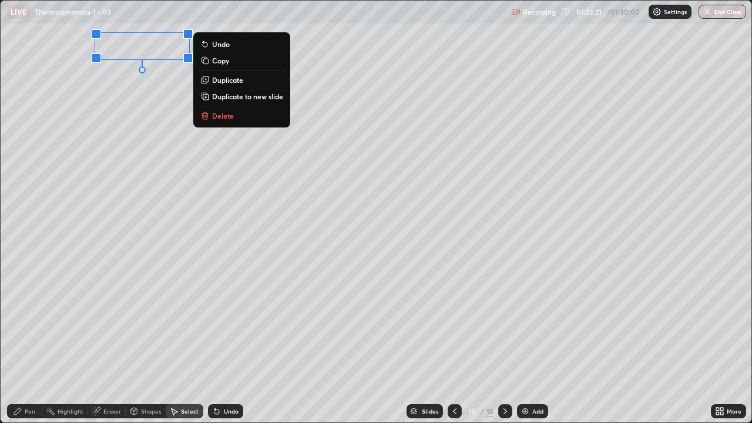
click at [224, 119] on p "Delete" at bounding box center [223, 115] width 22 height 9
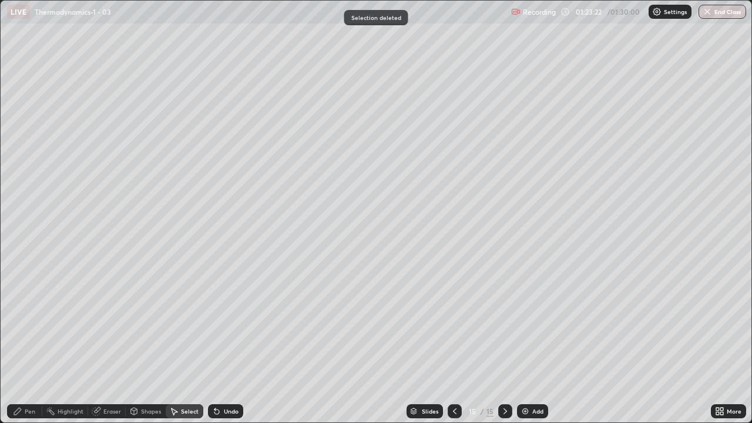
click at [30, 343] on div "Pen" at bounding box center [30, 411] width 11 height 6
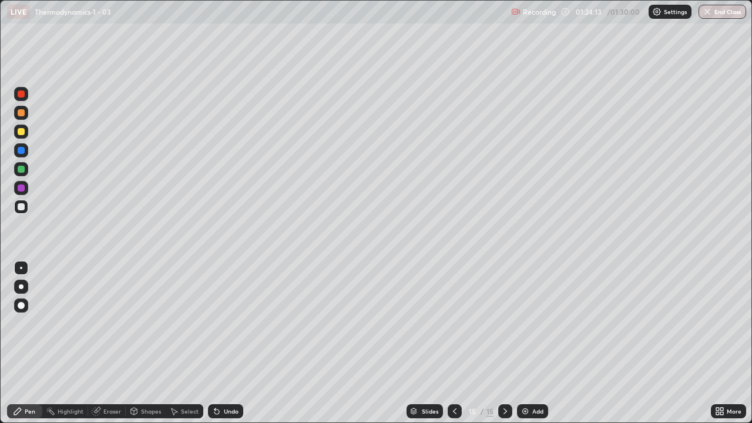
click at [113, 343] on div "Eraser" at bounding box center [112, 411] width 18 height 6
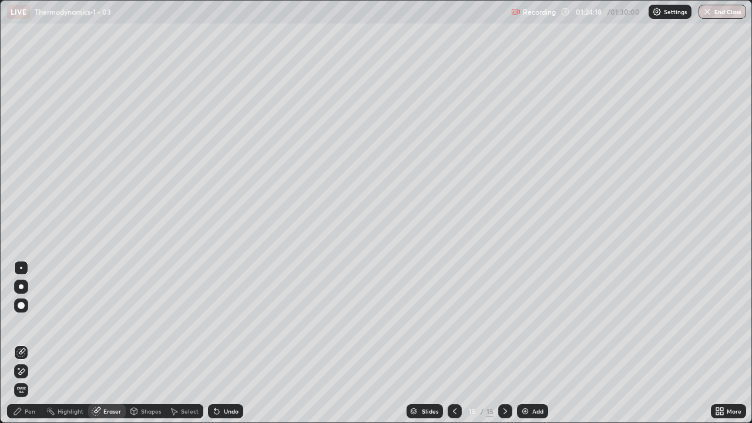
click at [22, 343] on icon at bounding box center [17, 410] width 9 height 9
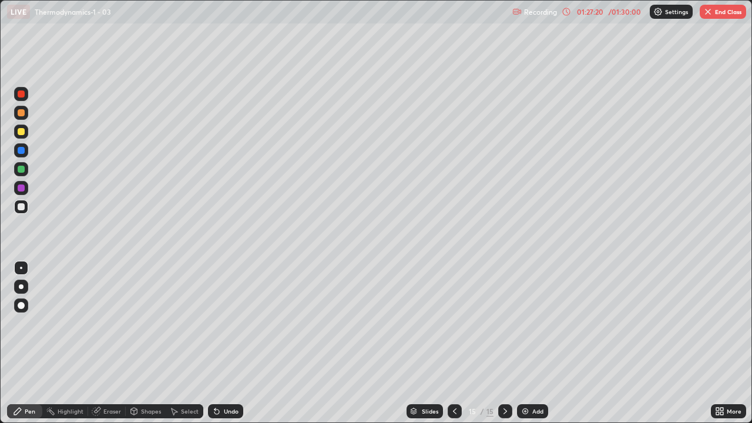
click at [718, 9] on button "End Class" at bounding box center [722, 12] width 46 height 14
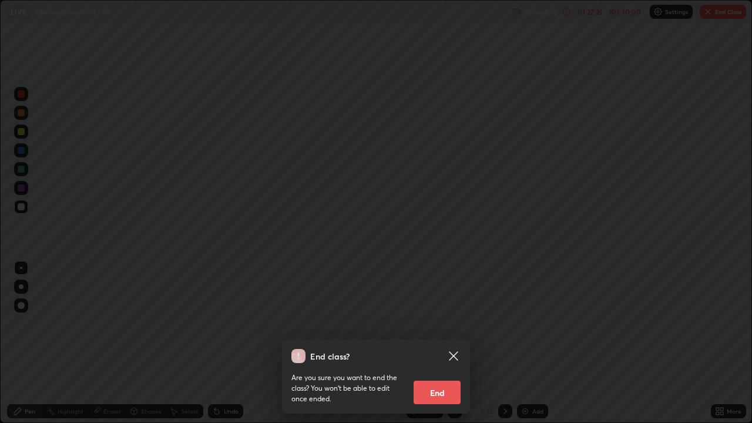
click at [438, 343] on button "End" at bounding box center [436, 392] width 47 height 23
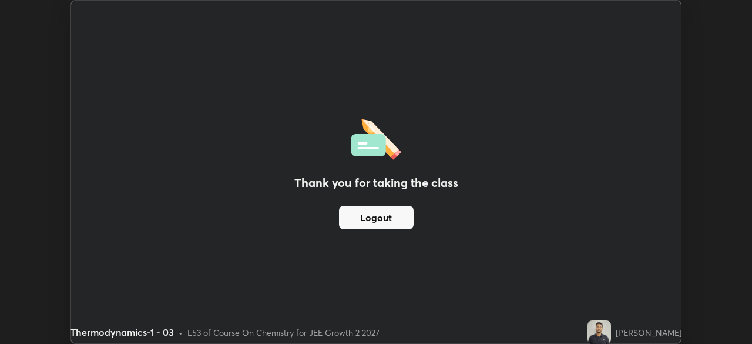
scroll to position [58377, 57969]
